Goal: Task Accomplishment & Management: Manage account settings

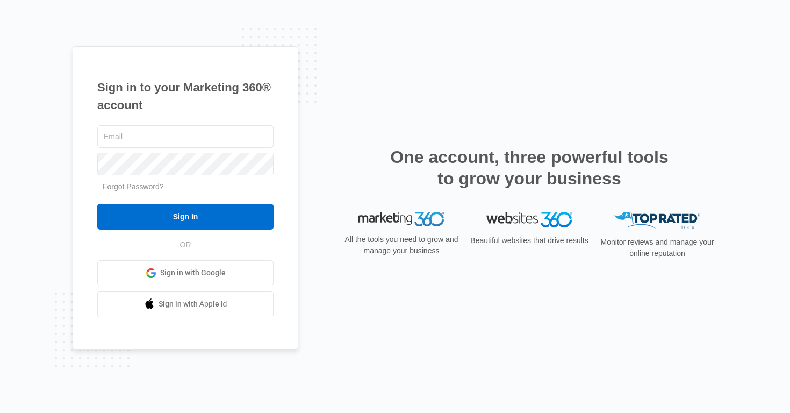
click at [185, 272] on span "Sign in with Google" at bounding box center [193, 272] width 66 height 11
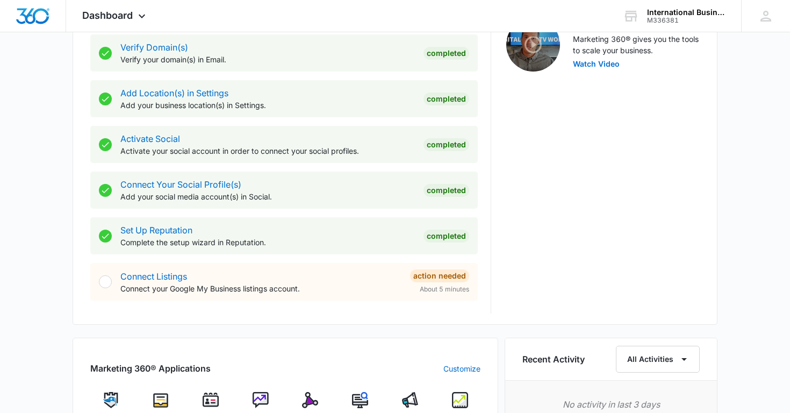
scroll to position [363, 0]
click at [105, 282] on div at bounding box center [105, 280] width 13 height 13
click at [439, 274] on div "Action Needed" at bounding box center [439, 275] width 59 height 13
click at [148, 276] on link "Connect Listings" at bounding box center [153, 275] width 67 height 11
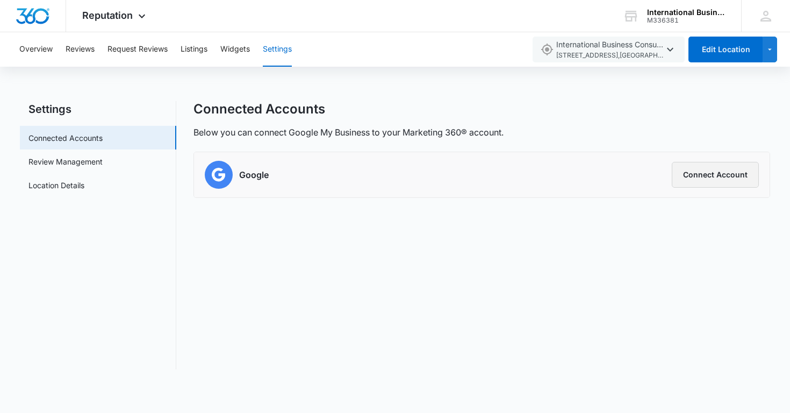
click at [704, 179] on button "Connect Account" at bounding box center [714, 175] width 87 height 26
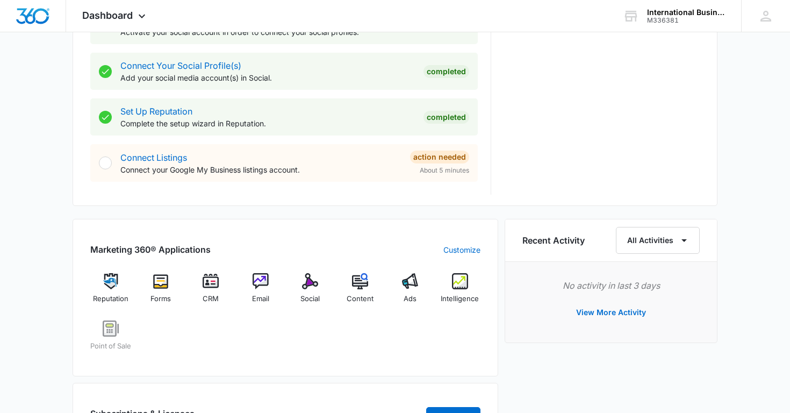
scroll to position [480, 0]
click at [150, 158] on link "Connect Listings" at bounding box center [153, 158] width 67 height 11
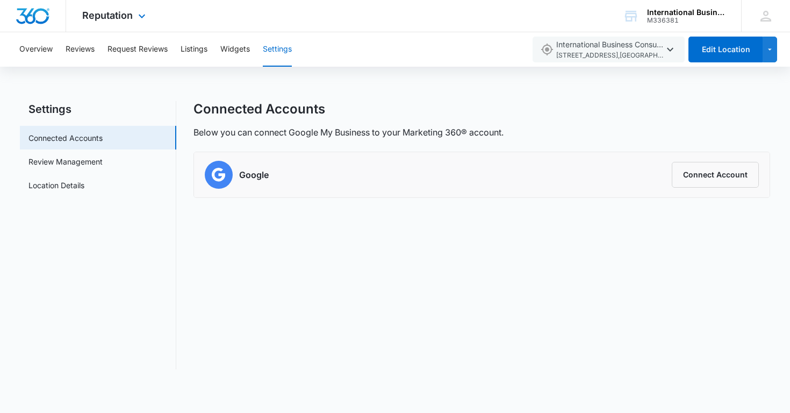
click at [37, 19] on img "Dashboard" at bounding box center [33, 16] width 34 height 16
